Goal: Task Accomplishment & Management: Manage account settings

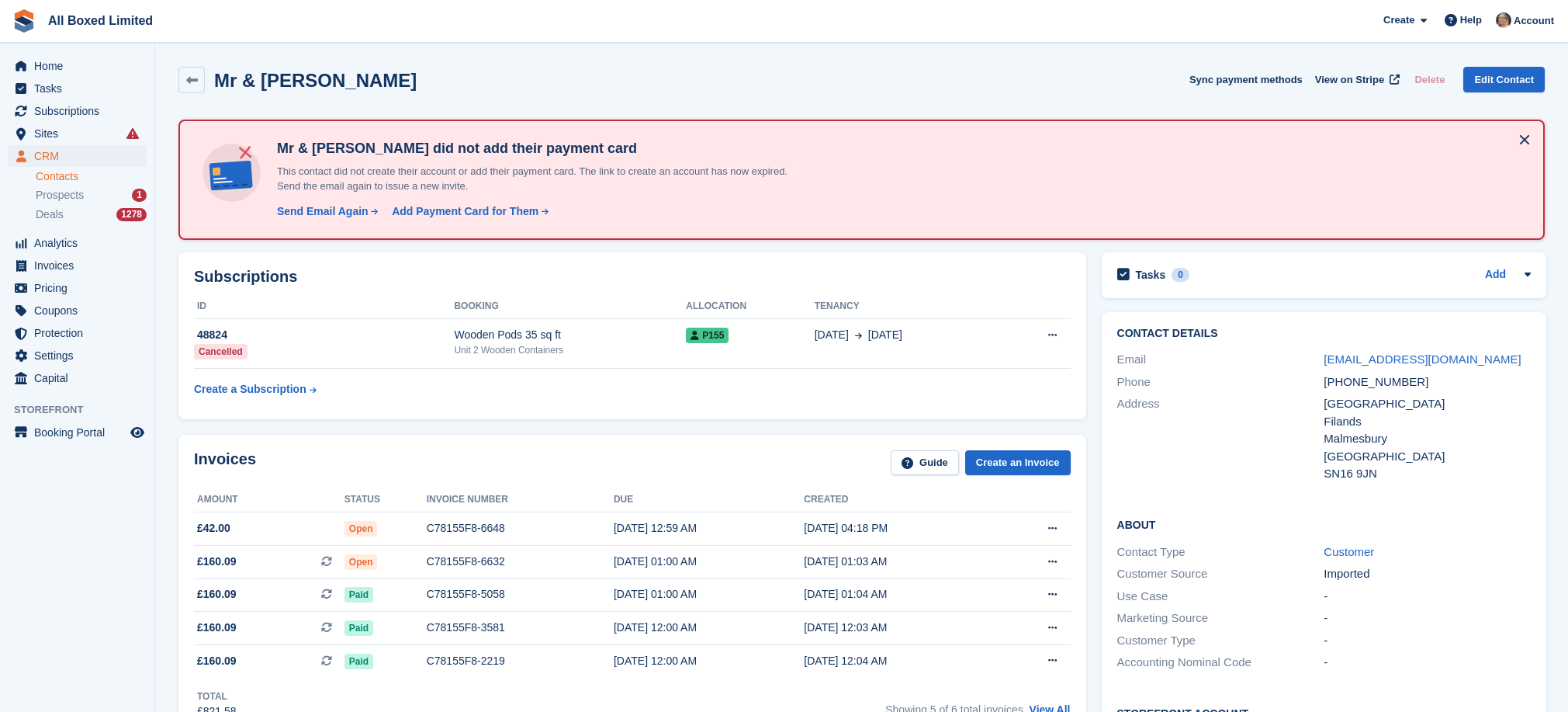
scroll to position [929, 0]
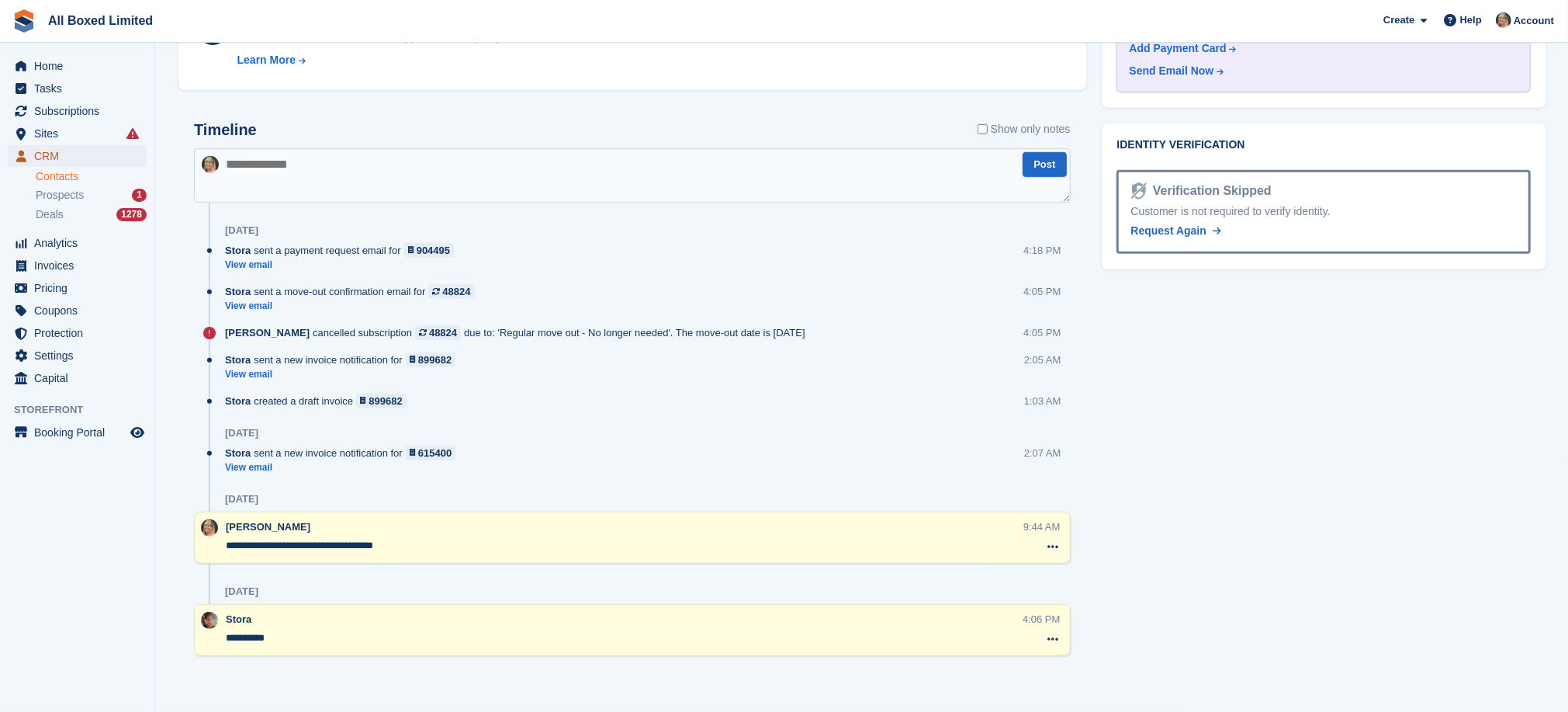
click at [49, 160] on span "CRM" at bounding box center [80, 155] width 93 height 22
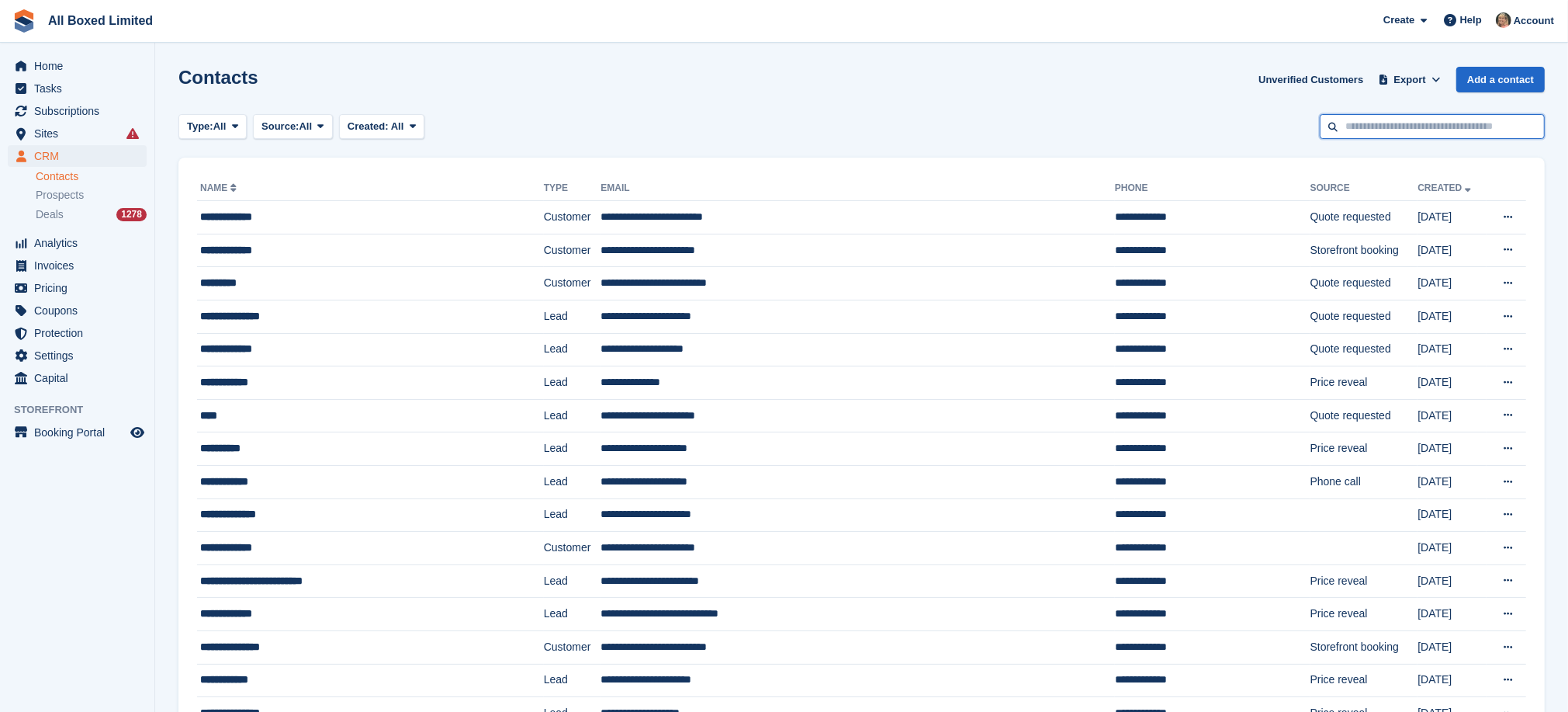
click at [1434, 118] on input "text" at bounding box center [1433, 127] width 225 height 26
type input "******"
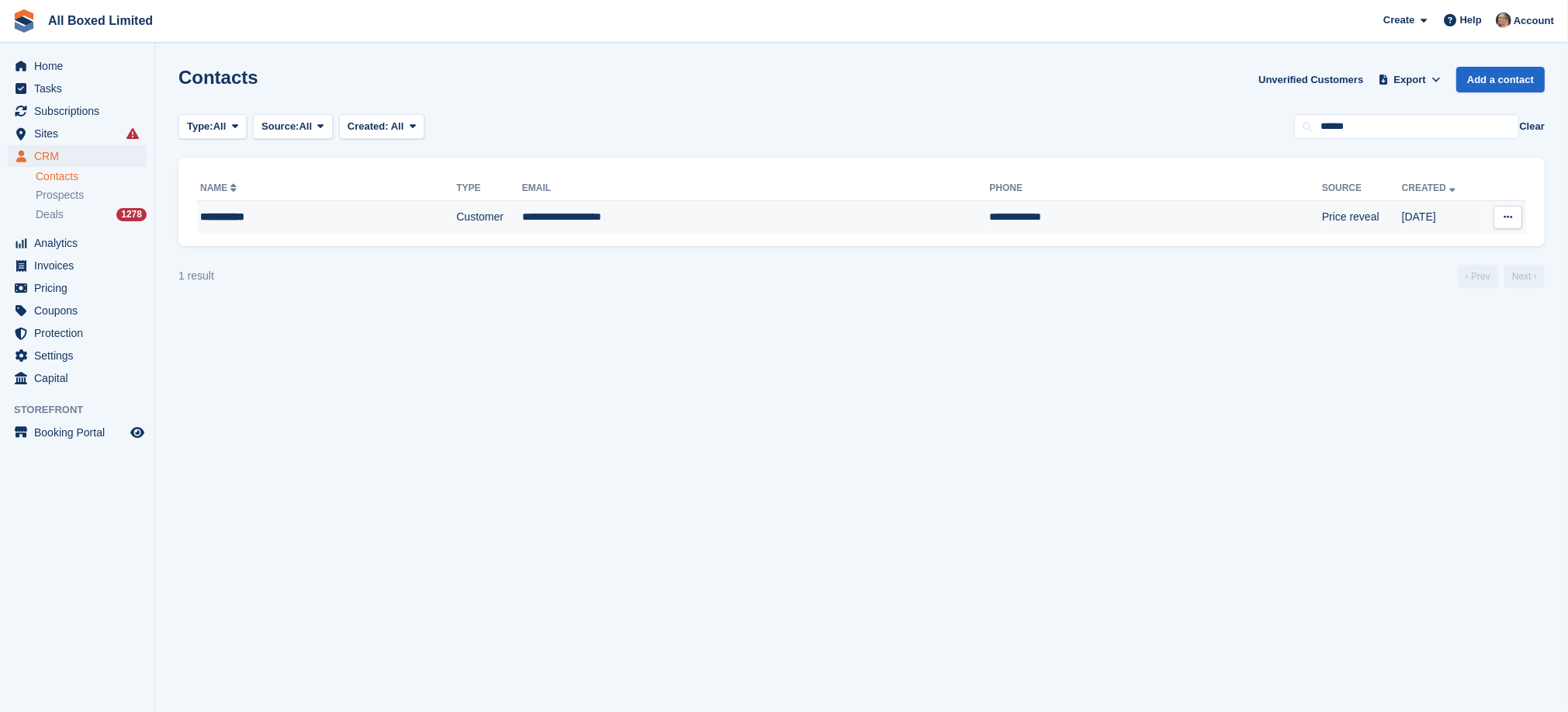
click at [592, 219] on td "**********" at bounding box center [756, 217] width 468 height 32
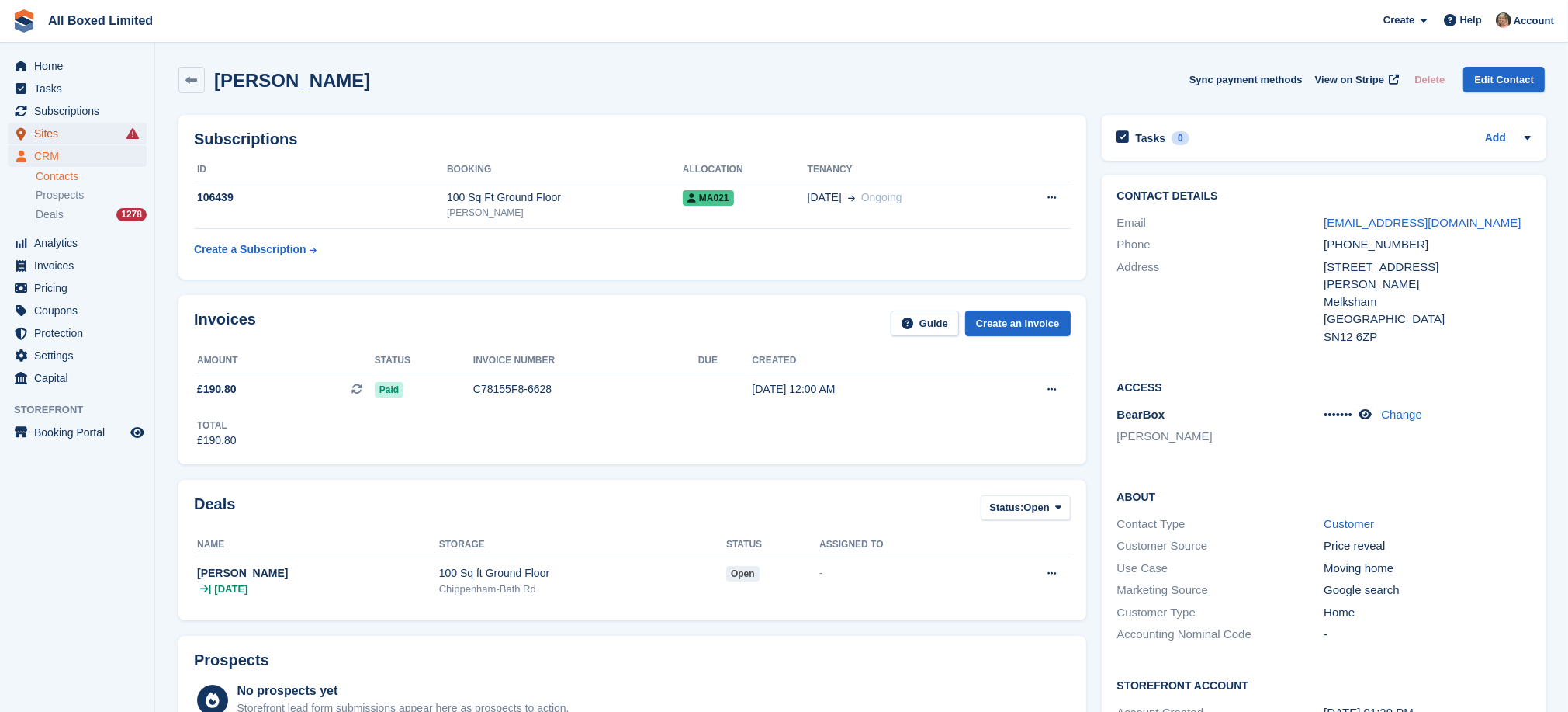
click at [48, 134] on span "Sites" at bounding box center [80, 133] width 93 height 22
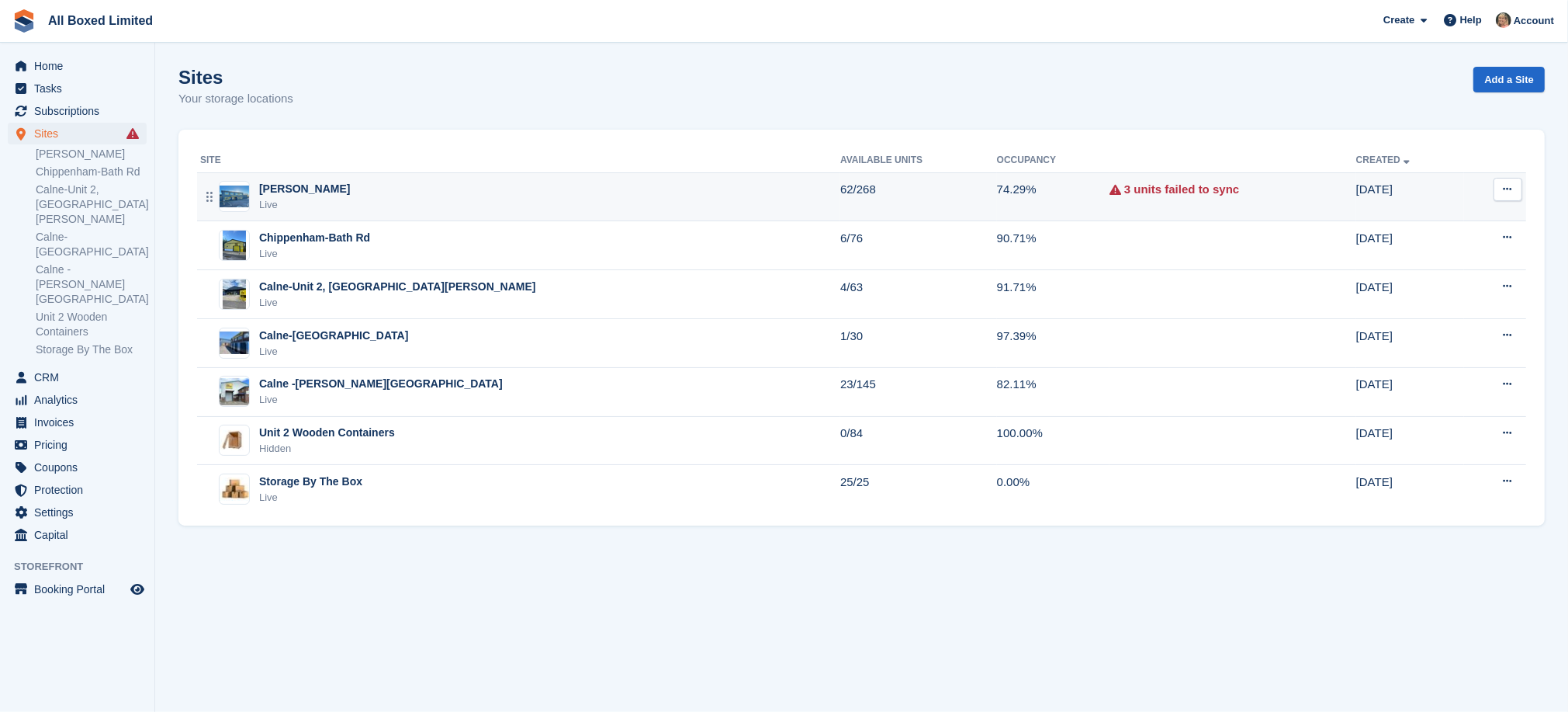
click at [327, 184] on div "[PERSON_NAME]" at bounding box center [304, 189] width 91 height 16
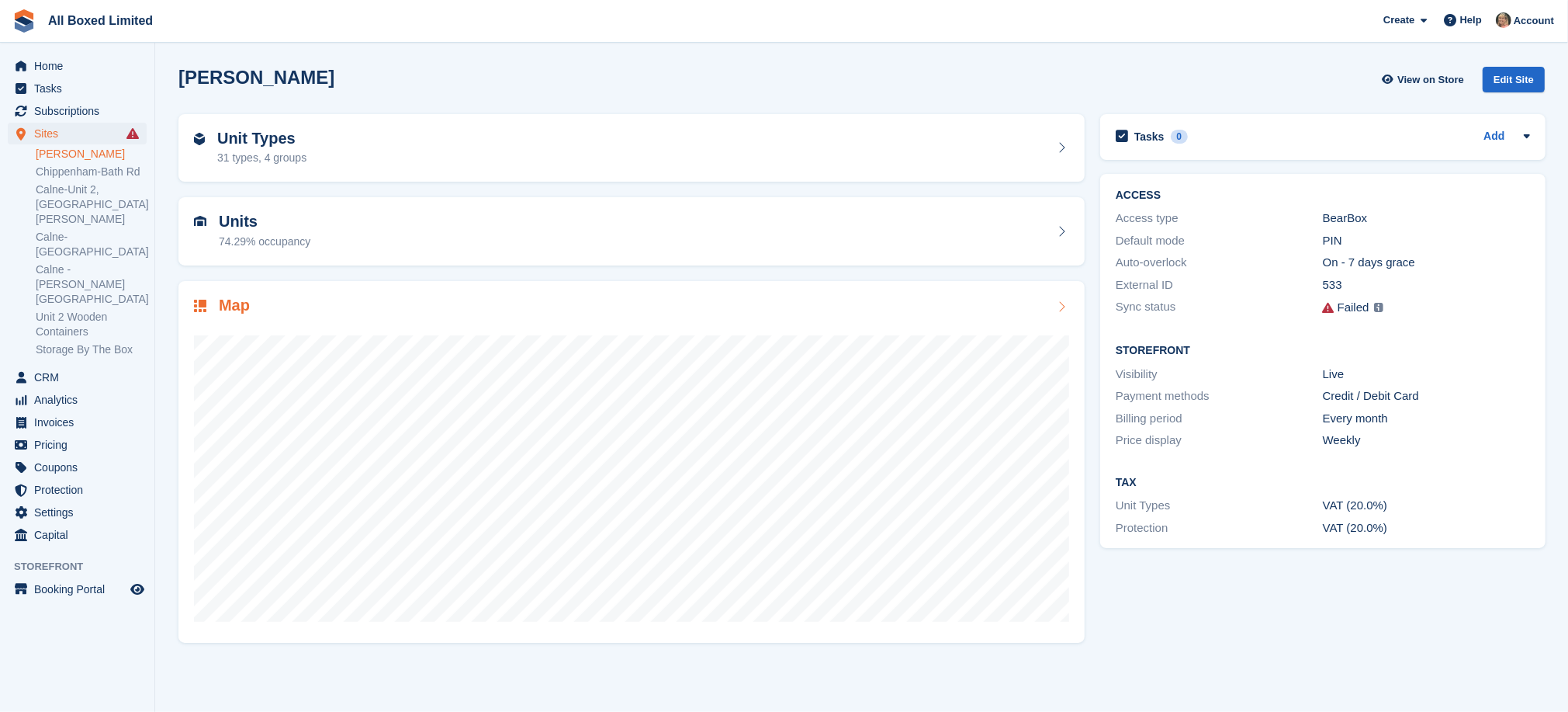
click at [267, 313] on div "Map" at bounding box center [631, 307] width 875 height 21
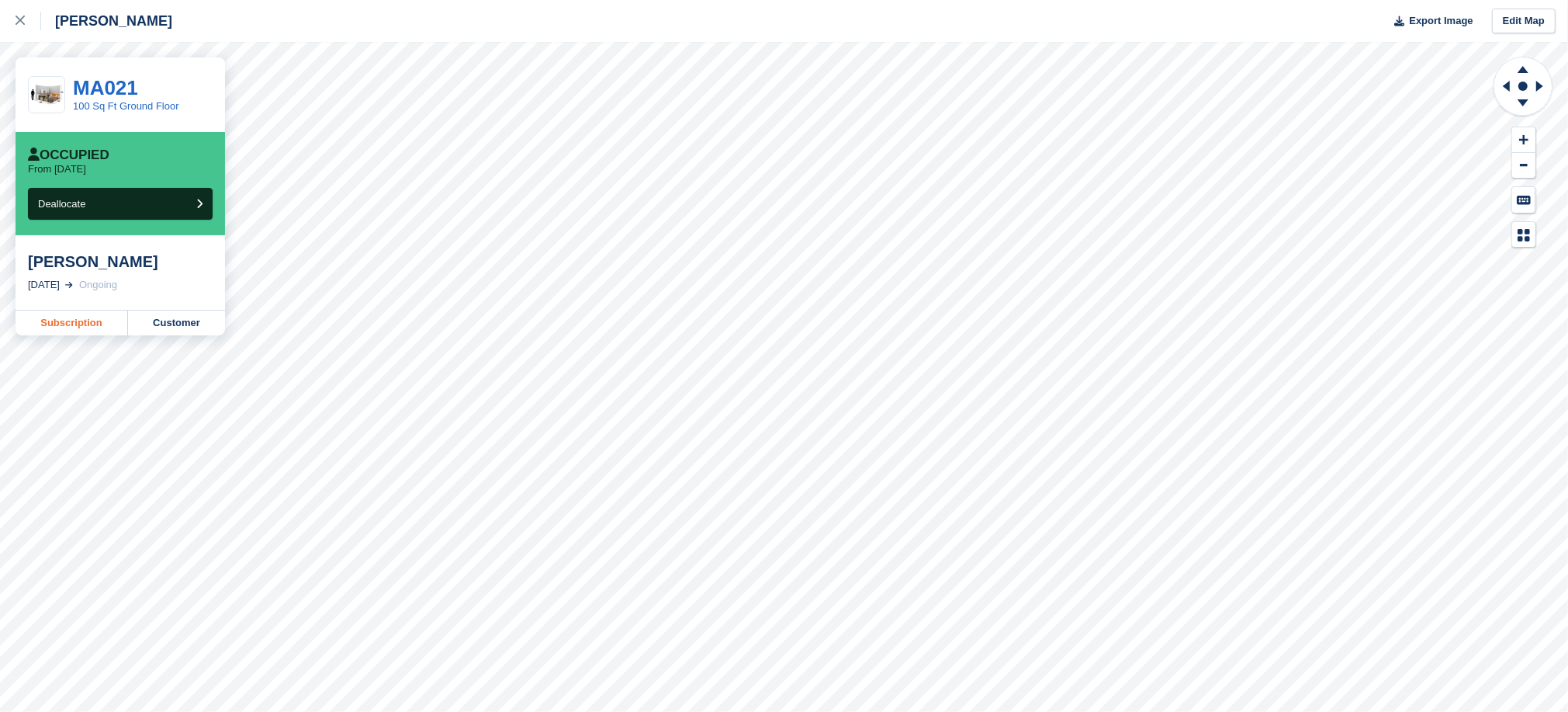
click at [56, 328] on link "Subscription" at bounding box center [72, 323] width 113 height 25
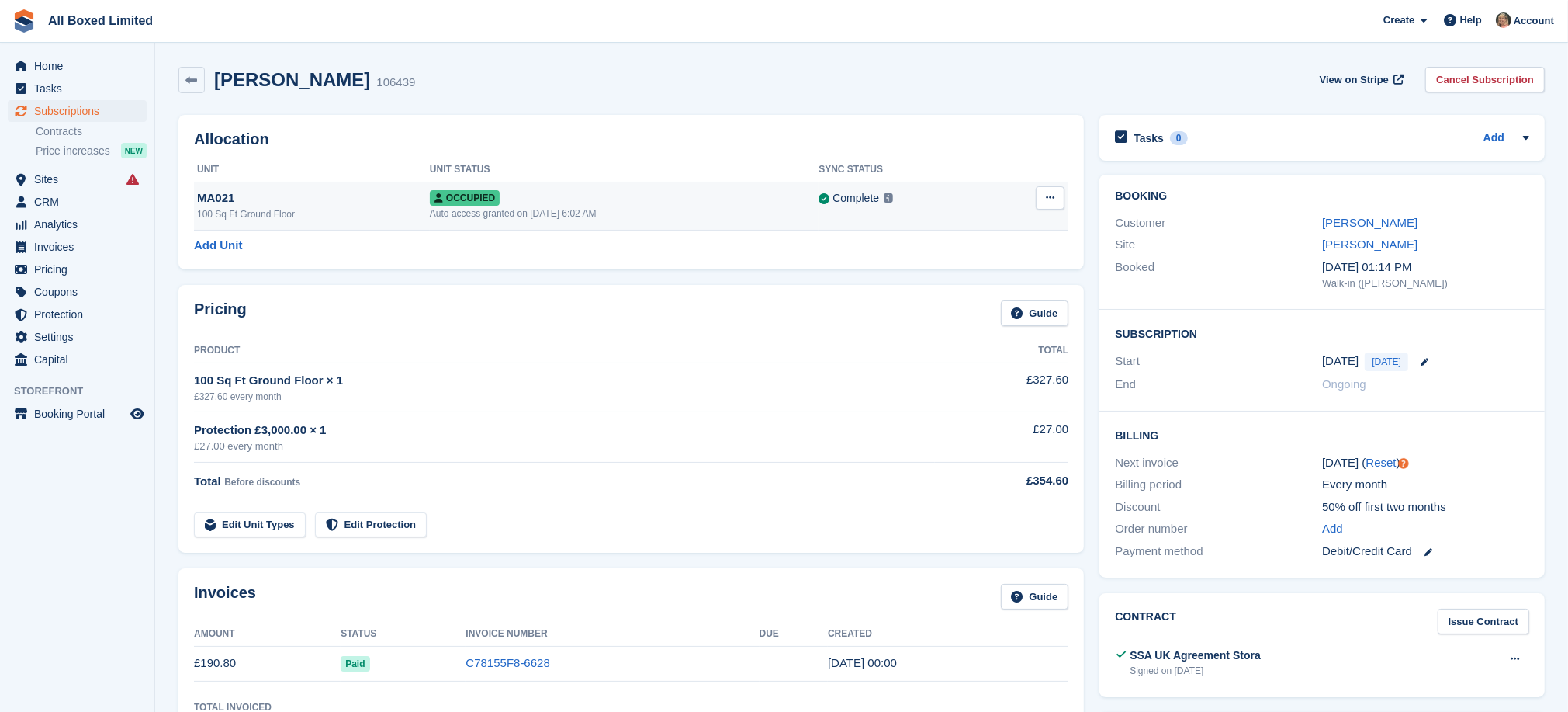
click at [213, 200] on div "MA021" at bounding box center [313, 198] width 233 height 18
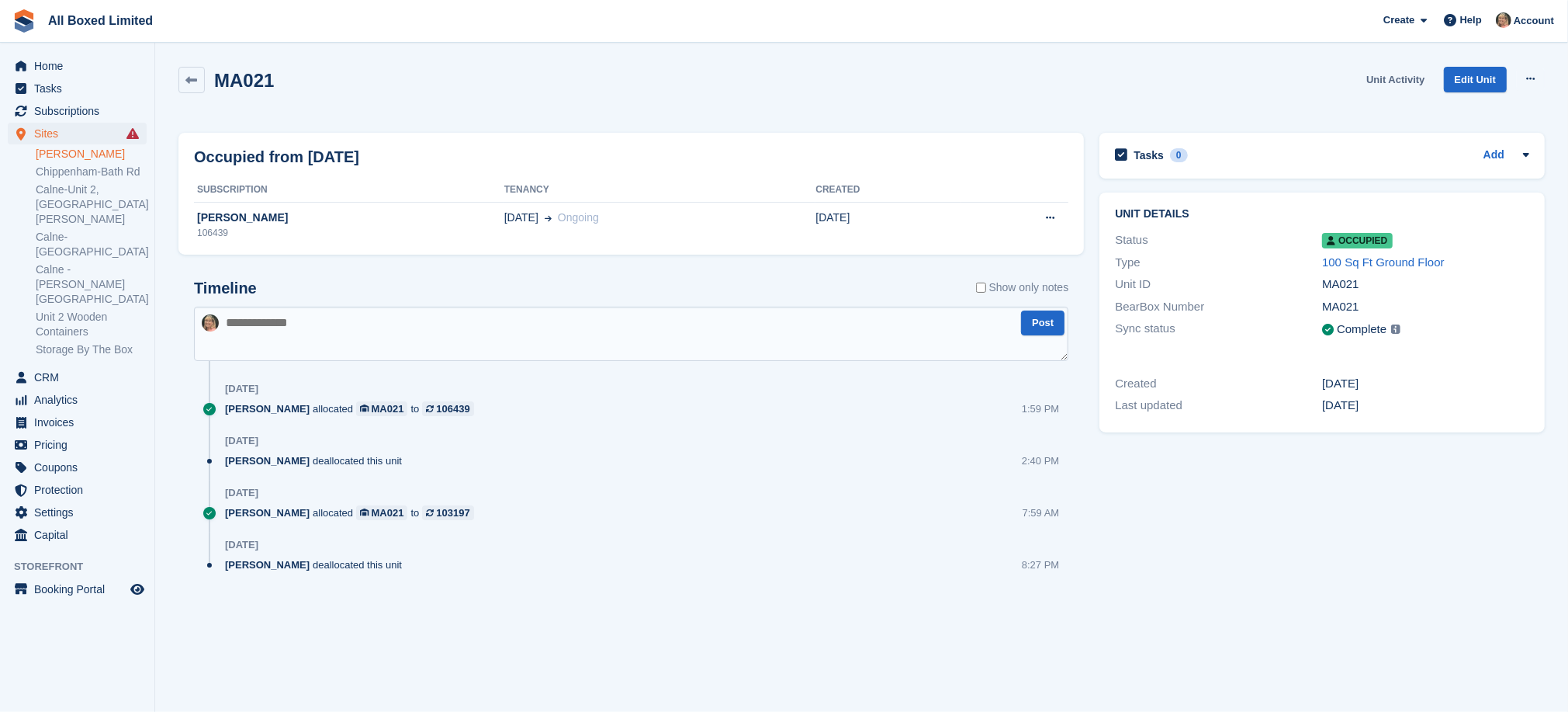
click at [1392, 77] on link "Unit Activity" at bounding box center [1396, 80] width 71 height 26
